Goal: Communication & Community: Answer question/provide support

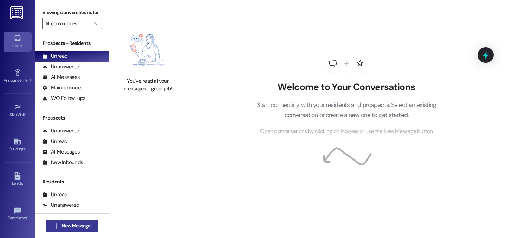
click at [79, 224] on span "New Message" at bounding box center [75, 226] width 29 height 7
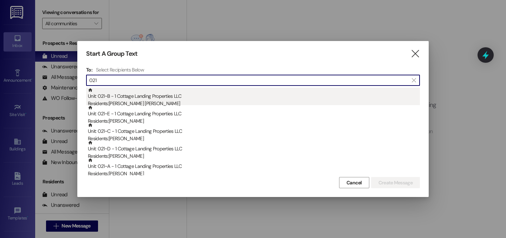
type input "021"
click at [109, 103] on div "Residents: Presley Bruni" at bounding box center [254, 103] width 332 height 7
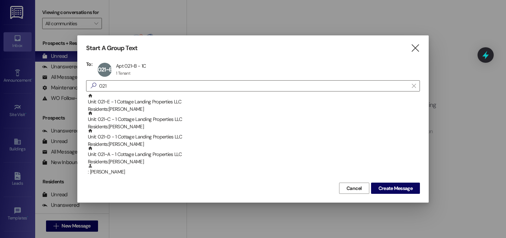
click at [109, 103] on div "Unit: 021~E - 1 Cottage Landing Properties LLC Residents: Callie Levy" at bounding box center [254, 103] width 332 height 20
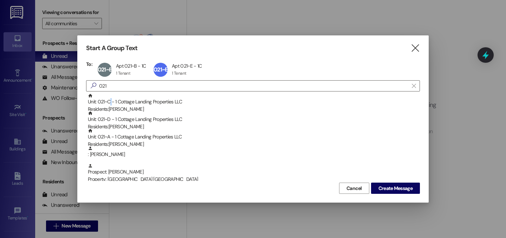
click at [109, 103] on div "Unit: 021~C - 1 Cottage Landing Properties LLC Residents: Addyson Herschlag" at bounding box center [254, 103] width 332 height 20
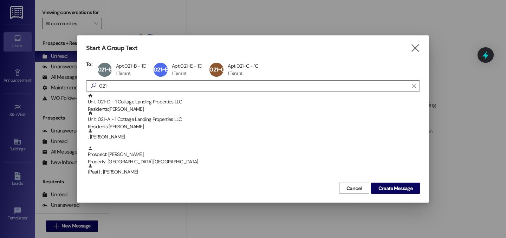
click at [109, 103] on div "Unit: 021~D - 1 Cottage Landing Properties LLC Residents: Jordan Charbonnet" at bounding box center [254, 103] width 332 height 20
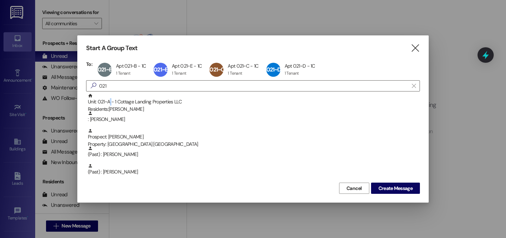
click at [109, 103] on div "Unit: 021~A - 1 Cottage Landing Properties LLC Residents: Cara Burdsall" at bounding box center [254, 103] width 332 height 20
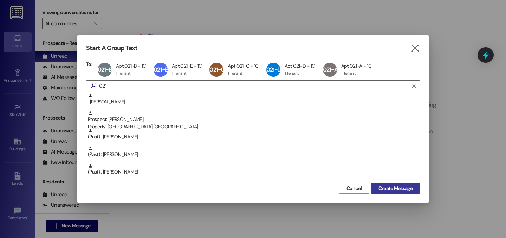
click at [399, 190] on span "Create Message" at bounding box center [395, 188] width 34 height 7
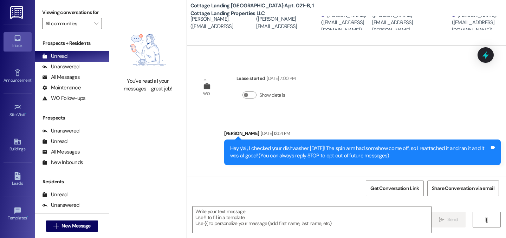
scroll to position [111, 0]
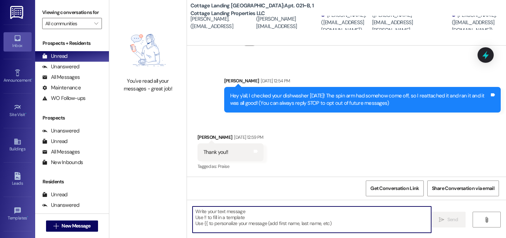
click at [307, 223] on textarea at bounding box center [311, 220] width 238 height 26
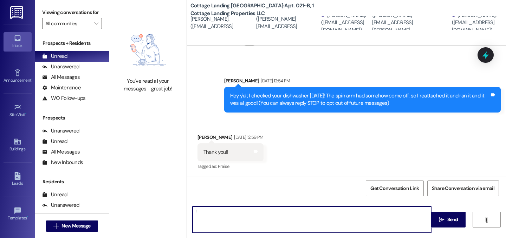
type textarea "!!"
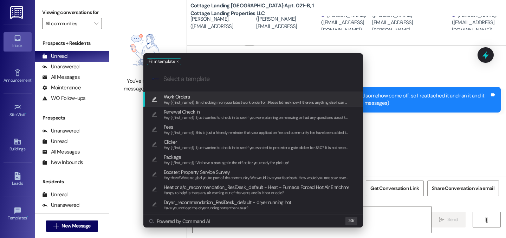
click at [249, 103] on span "Hey {{first_name}}, I’m checking in on your latest work order for . Please let …" at bounding box center [263, 102] width 199 height 5
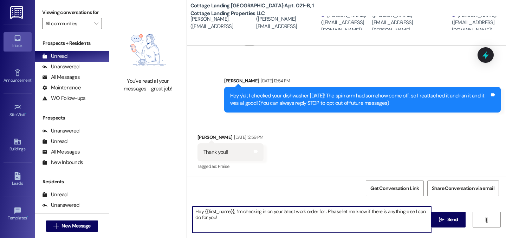
drag, startPoint x: 321, startPoint y: 213, endPoint x: 326, endPoint y: 214, distance: 4.9
click at [321, 213] on textarea "Hey {{first_name}}, I’m checking in on your latest work order for . Please let …" at bounding box center [311, 220] width 238 height 26
type textarea "Hey {{first_name}}, I’m checking in on your latest work order for the kitchen i…"
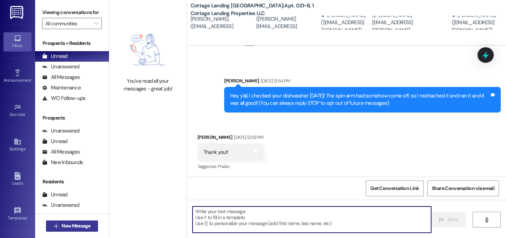
click at [90, 228] on span "New Message" at bounding box center [76, 226] width 32 height 7
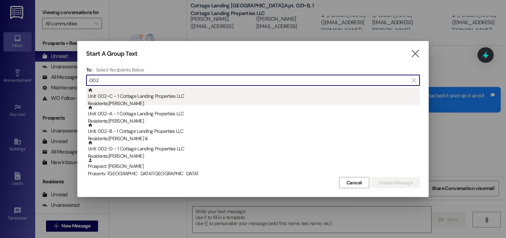
type input "002"
click at [132, 101] on div "Residents: Dexter Walker" at bounding box center [254, 103] width 332 height 7
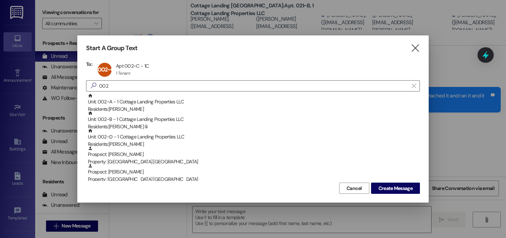
click at [132, 101] on div "Unit: 002~A - 1 Cottage Landing Properties LLC Residents: Tia Miller" at bounding box center [254, 103] width 332 height 20
click at [132, 101] on div "Unit: 002~B - 1 Cottage Landing Properties LLC Residents: Johnnie Hardy Iii" at bounding box center [254, 103] width 332 height 20
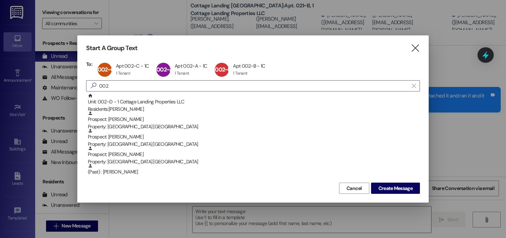
click at [132, 101] on div "Unit: 002~D - 1 Cottage Landing Properties LLC Residents: Cheyenne Clark" at bounding box center [254, 103] width 332 height 20
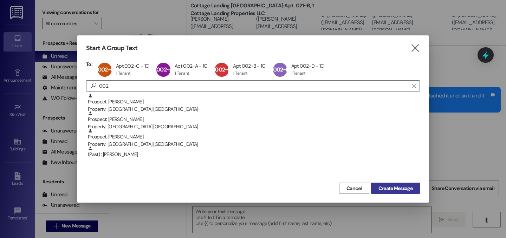
click at [395, 189] on span "Create Message" at bounding box center [395, 188] width 34 height 7
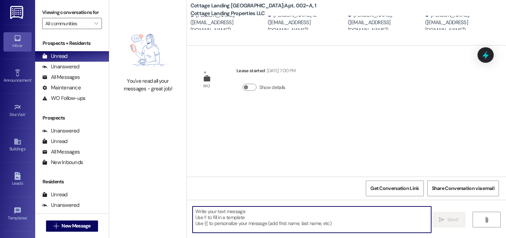
scroll to position [0, 0]
click at [386, 215] on textarea at bounding box center [311, 220] width 238 height 26
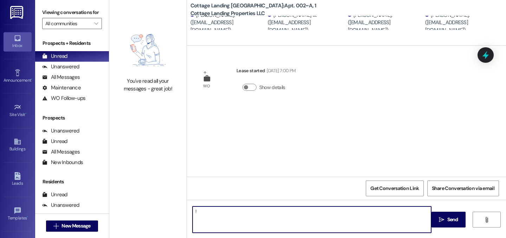
type textarea "!!"
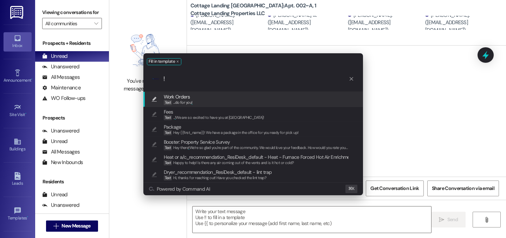
type input "!"
drag, startPoint x: 192, startPoint y: 103, endPoint x: 199, endPoint y: 112, distance: 11.0
click at [192, 103] on span "!" at bounding box center [191, 102] width 1 height 5
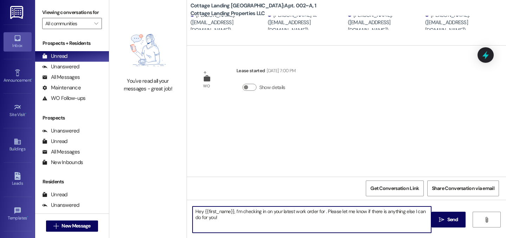
click at [321, 212] on textarea "Hey {{first_name}}, I’m checking in on your latest work order for . Please let …" at bounding box center [311, 220] width 238 height 26
type textarea "Hey {{first_name}}, I’m checking in on your latest work order for your living r…"
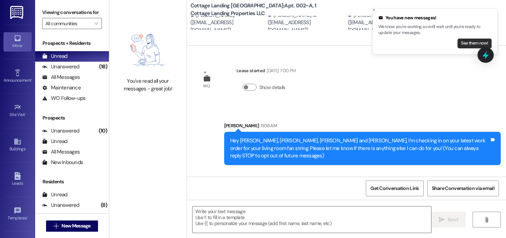
click at [474, 44] on button "See them now!" at bounding box center [474, 44] width 34 height 10
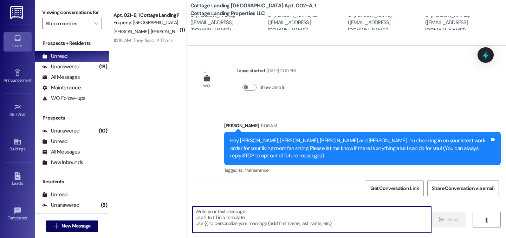
click at [264, 231] on textarea at bounding box center [311, 220] width 238 height 26
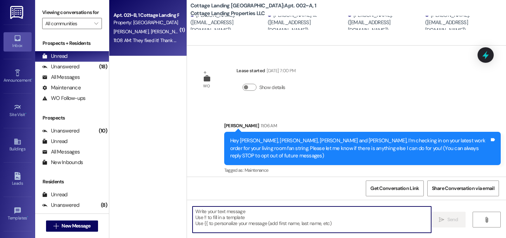
click at [150, 28] on span "C. Levy" at bounding box center [168, 31] width 37 height 6
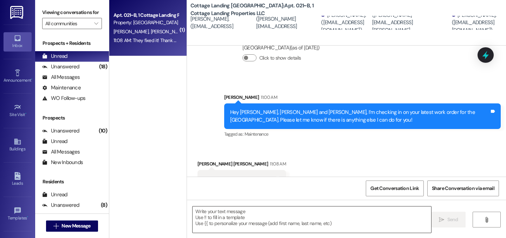
scroll to position [351, 0]
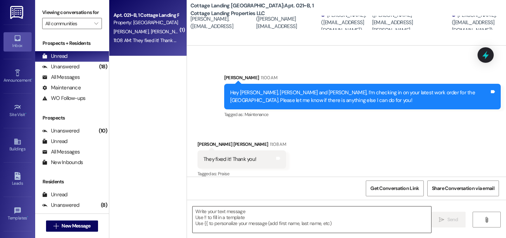
click at [241, 218] on textarea at bounding box center [311, 220] width 238 height 26
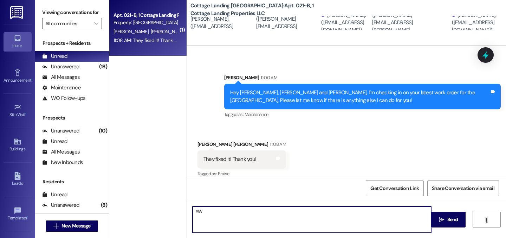
type textarea "A"
type textarea "Awesome! No problem at all!"
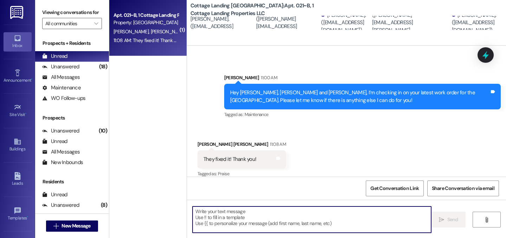
scroll to position [400, 0]
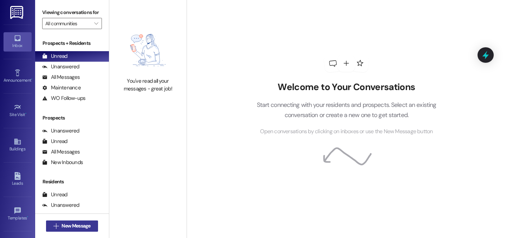
click at [86, 224] on span "New Message" at bounding box center [75, 226] width 29 height 7
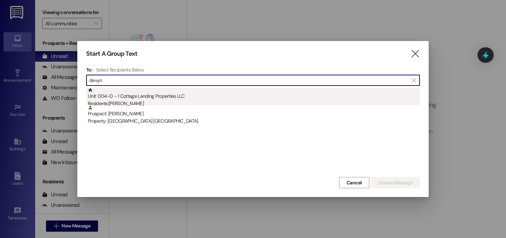
type input "devyn"
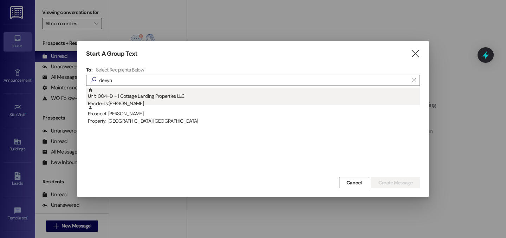
click at [139, 100] on div "Unit: 004~D - 1 Cottage Landing Properties LLC Residents: Devyn Breaux" at bounding box center [254, 98] width 332 height 20
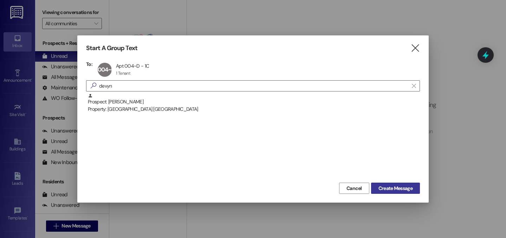
click at [390, 189] on span "Create Message" at bounding box center [395, 188] width 34 height 7
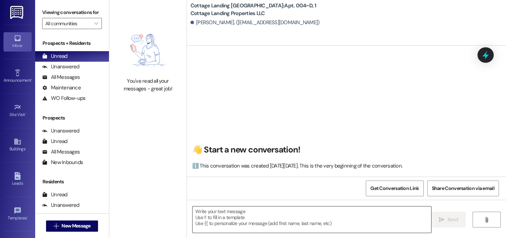
click at [237, 224] on textarea at bounding box center [311, 220] width 238 height 26
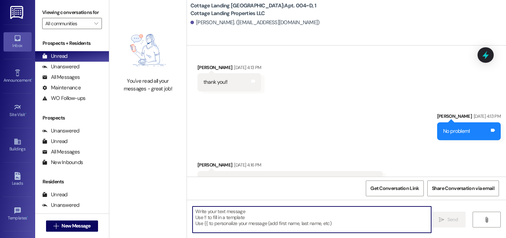
scroll to position [281, 0]
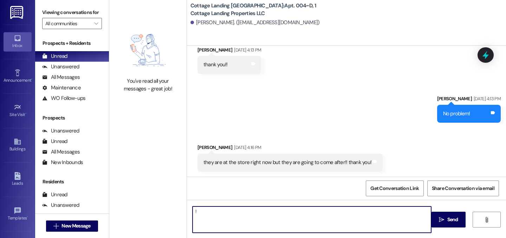
type textarea "!!"
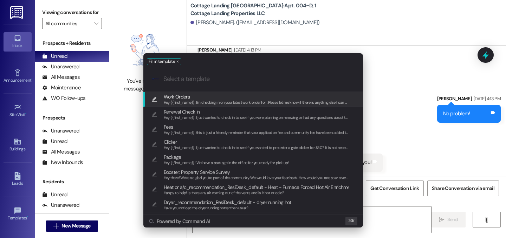
click at [196, 100] on span "Hey {{first_name}}, I’m checking in on your latest work order for . Please let …" at bounding box center [263, 102] width 199 height 5
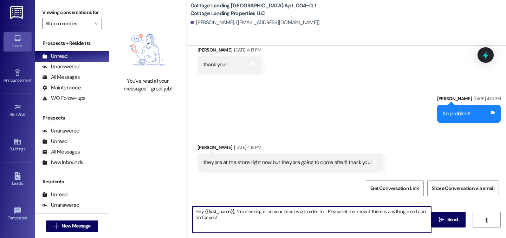
click at [321, 213] on textarea "Hey {{first_name}}, I’m checking in on your latest work order for . Please let …" at bounding box center [311, 220] width 238 height 26
type textarea "Hey {{first_name}}, I’m checking in on your latest work order for your light in…"
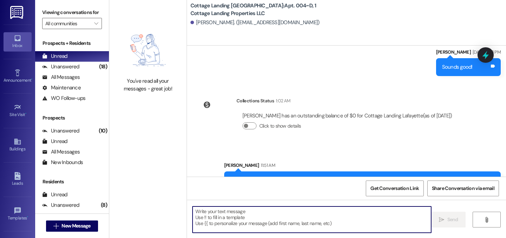
scroll to position [451, 0]
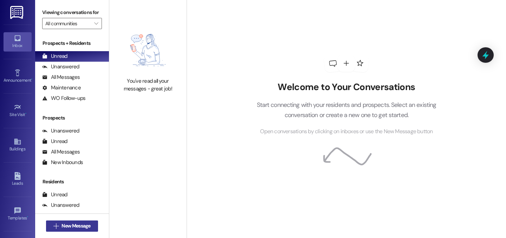
click at [69, 223] on span "New Message" at bounding box center [75, 226] width 29 height 7
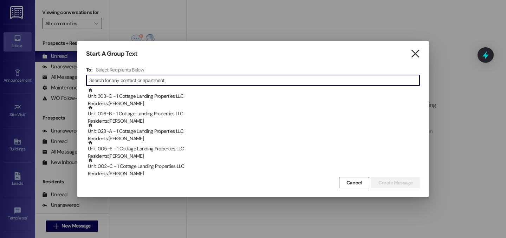
click at [414, 53] on icon "" at bounding box center [414, 53] width 9 height 7
